Goal: Navigation & Orientation: Go to known website

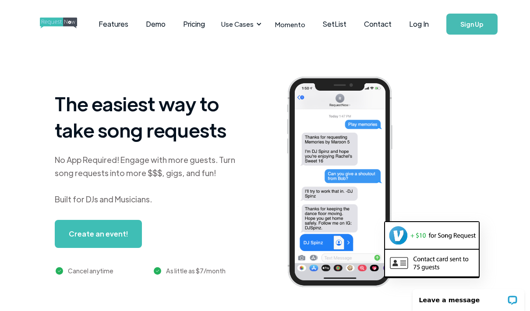
click at [424, 25] on link "Log In" at bounding box center [418, 24] width 37 height 31
click at [418, 72] on div at bounding box center [377, 183] width 198 height 225
click at [420, 24] on link "Log In" at bounding box center [418, 24] width 37 height 31
click at [421, 25] on link "Log In" at bounding box center [418, 24] width 37 height 31
